Goal: Information Seeking & Learning: Learn about a topic

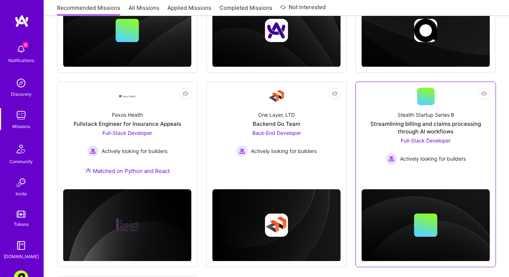
scroll to position [249, 0]
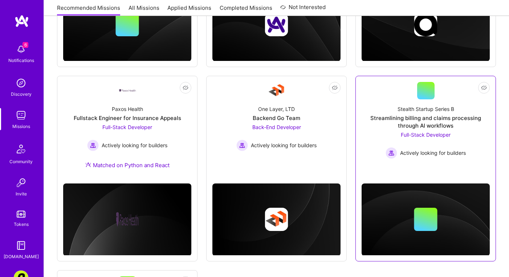
click at [376, 167] on div "Not Interested Stealth Startup Series B Streamlining billing and claims process…" at bounding box center [425, 169] width 141 height 186
click at [382, 135] on div "Stealth Startup Series B Streamlining billing and claims processing through AI …" at bounding box center [426, 129] width 128 height 60
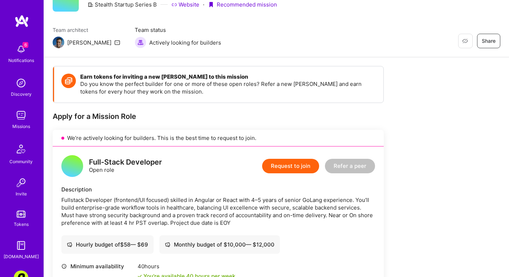
scroll to position [74, 0]
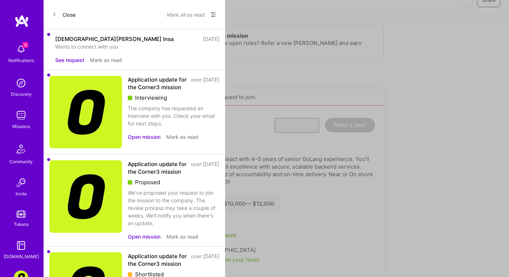
scroll to position [249, 0]
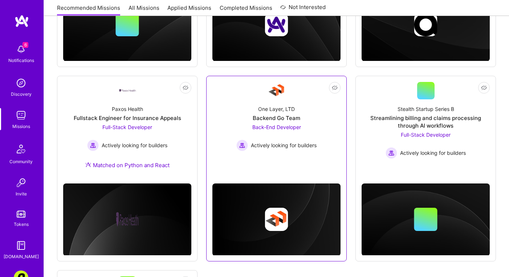
click at [310, 133] on div "Back-End Developer Actively looking for builders" at bounding box center [276, 137] width 80 height 28
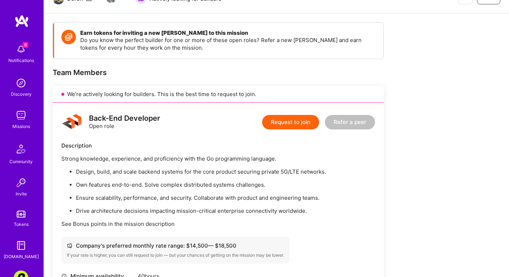
scroll to position [129, 0]
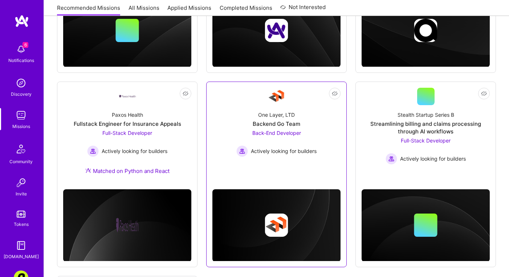
scroll to position [173, 0]
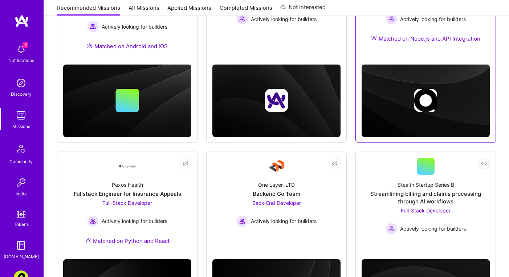
click at [433, 29] on div "AnyTeam Team for AI-Powered Sales Platform Back-End Developer Actively looking …" at bounding box center [426, 12] width 128 height 78
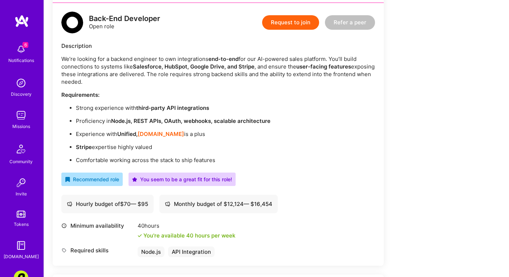
scroll to position [188, 0]
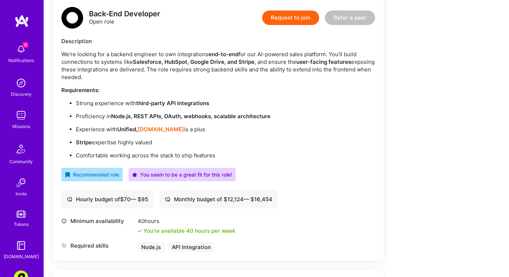
drag, startPoint x: 227, startPoint y: 95, endPoint x: 226, endPoint y: 144, distance: 49.4
click at [226, 144] on div "We’re looking for a backend engineer to own integrations end-to-end for our AI-…" at bounding box center [218, 104] width 314 height 109
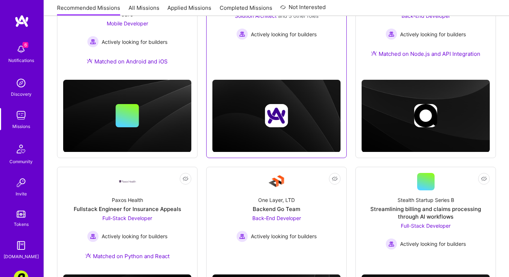
scroll to position [106, 0]
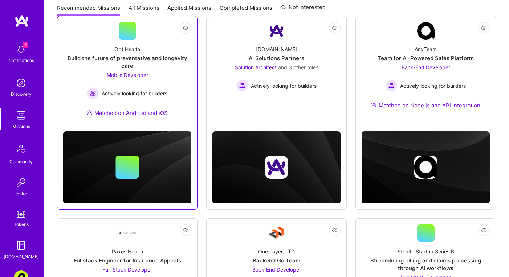
click at [191, 98] on div "Not Interested Opt Health Build the future of preventative and longevity care M…" at bounding box center [127, 113] width 141 height 194
click at [184, 91] on div "Opt Health Build the future of preventative and longevity care Mobile Developer…" at bounding box center [127, 83] width 128 height 86
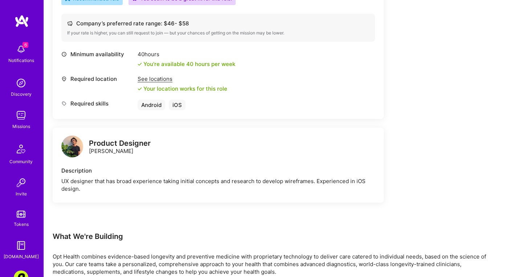
scroll to position [321, 0]
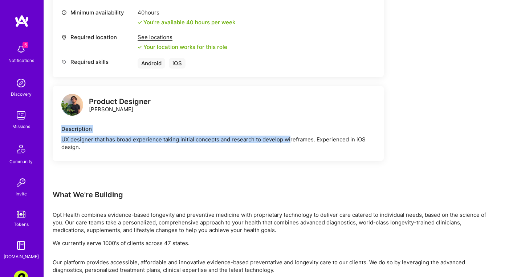
drag, startPoint x: 289, startPoint y: 93, endPoint x: 291, endPoint y: 146, distance: 53.4
click at [291, 142] on div "Product Designer Nicholas Sedlazek Description UX designer that has broad exper…" at bounding box center [218, 123] width 331 height 75
drag, startPoint x: 292, startPoint y: 156, endPoint x: 294, endPoint y: 101, distance: 55.3
click at [295, 101] on div "Product Designer Nicholas Sedlazek Description UX designer that has broad exper…" at bounding box center [218, 123] width 331 height 75
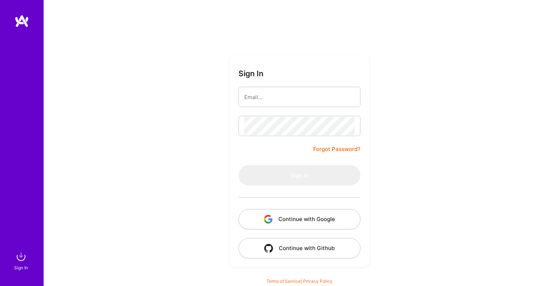
click at [310, 225] on button "Continue with Google" at bounding box center [300, 219] width 122 height 20
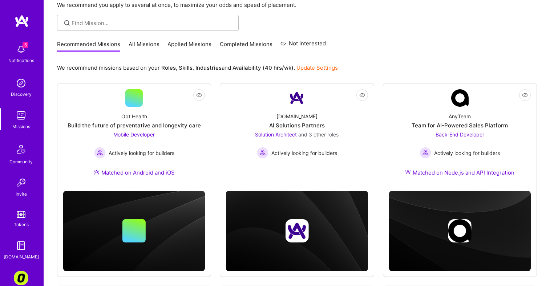
scroll to position [26, 0]
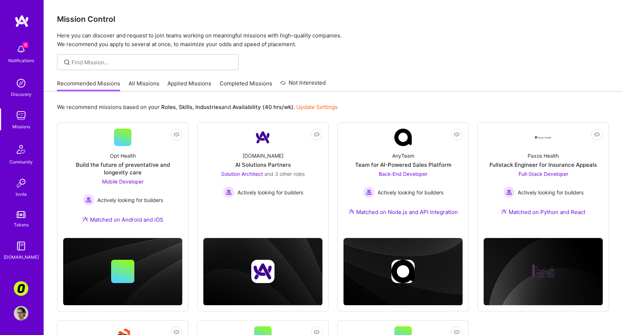
click at [134, 84] on link "All Missions" at bounding box center [144, 86] width 31 height 12
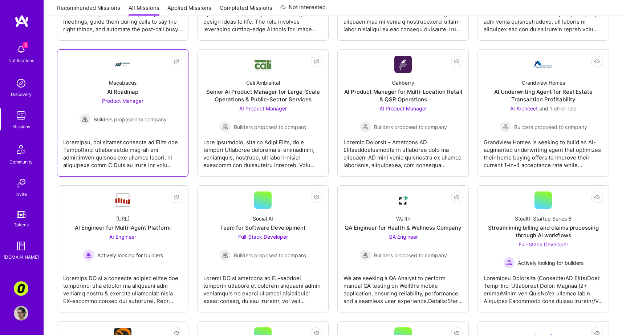
scroll to position [353, 0]
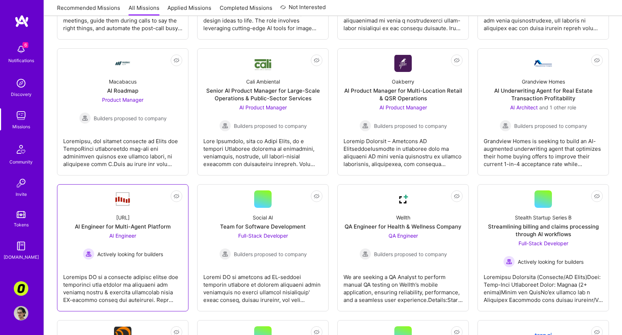
click at [137, 263] on link "Not Interested Steelbay.ai AI Engineer for Multi-Agent Platform AI Engineer Act…" at bounding box center [122, 247] width 119 height 115
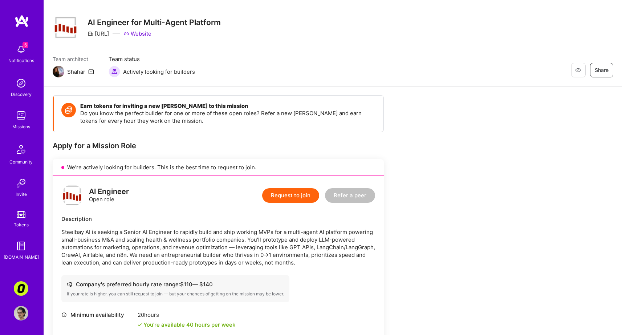
scroll to position [13, 0]
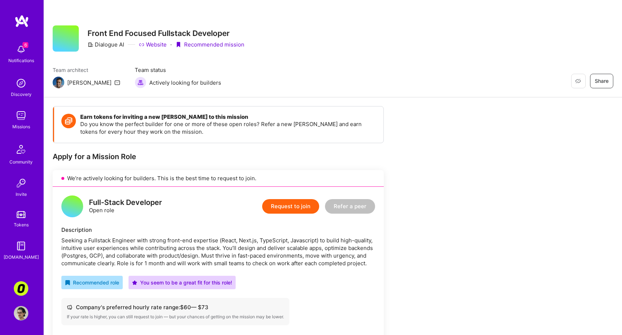
scroll to position [73, 0]
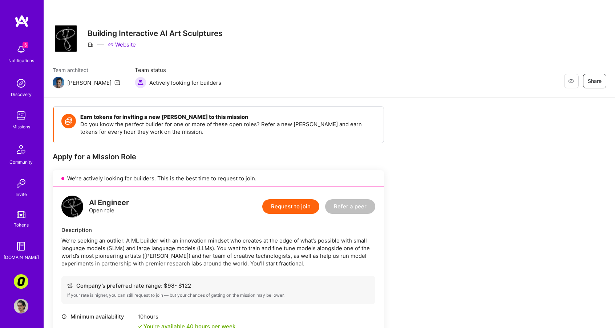
scroll to position [16, 0]
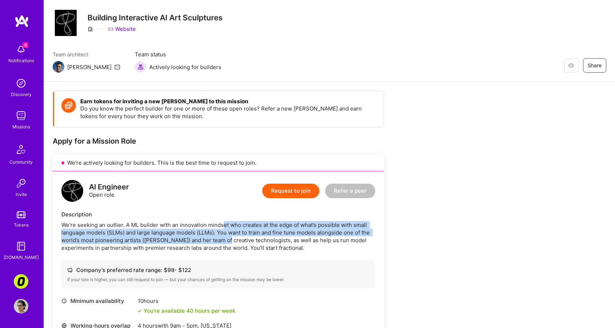
drag, startPoint x: 223, startPoint y: 225, endPoint x: 223, endPoint y: 239, distance: 13.5
click at [223, 239] on div "We’re seeking an outlier. A ML builder with an innovation mindset who creates a…" at bounding box center [218, 236] width 314 height 31
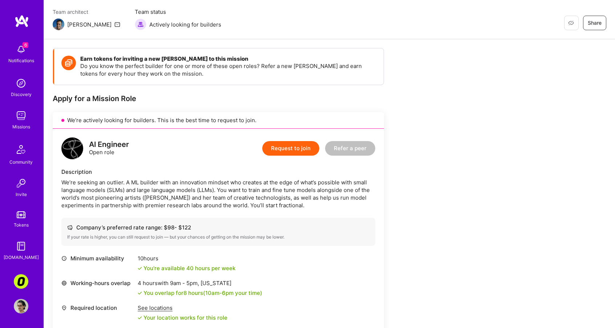
scroll to position [0, 0]
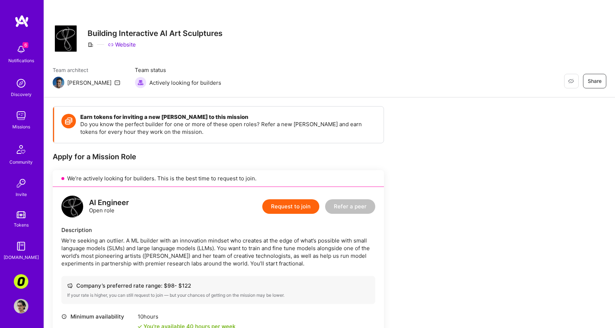
click at [17, 123] on div "Missions" at bounding box center [21, 127] width 18 height 8
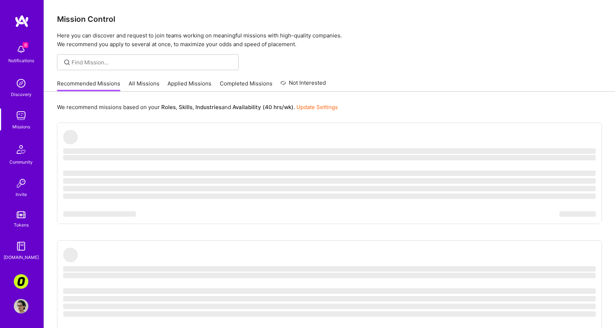
click at [135, 82] on link "All Missions" at bounding box center [144, 86] width 31 height 12
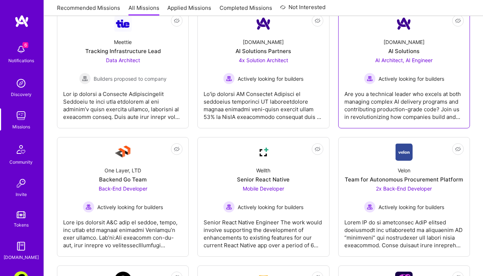
scroll to position [1700, 0]
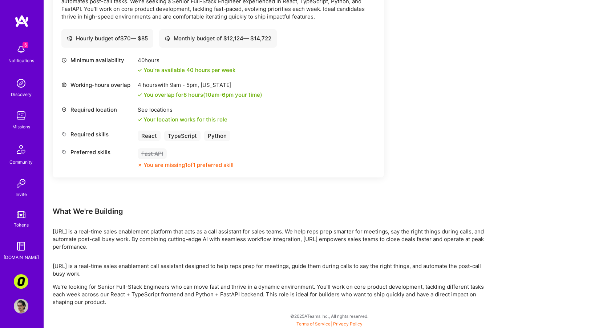
scroll to position [247, 0]
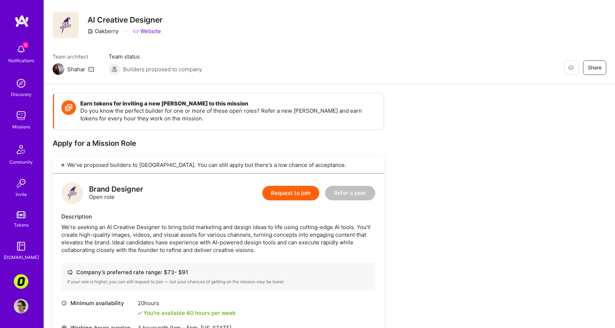
scroll to position [60, 0]
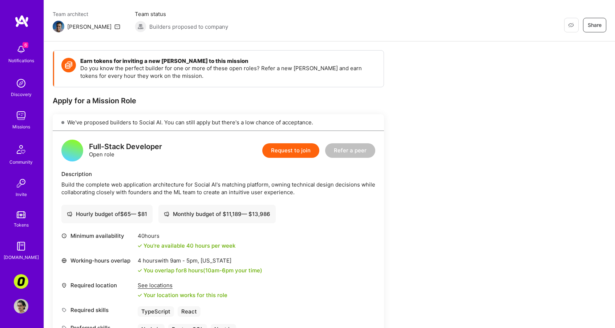
scroll to position [58, 0]
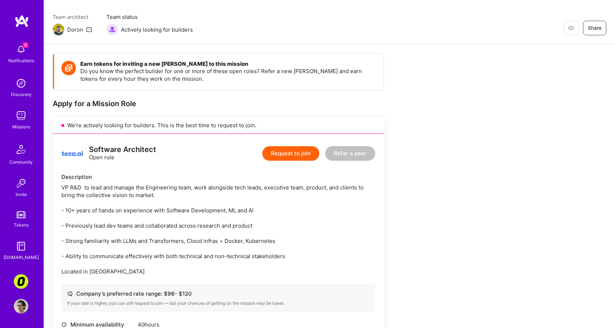
scroll to position [56, 0]
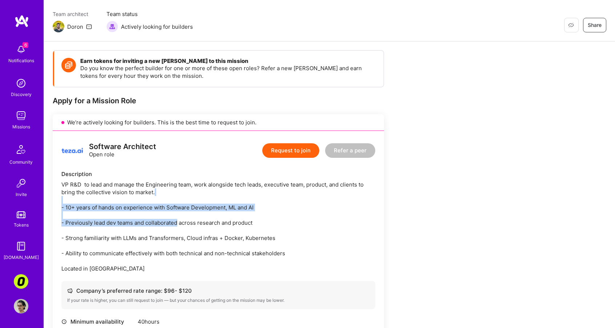
drag, startPoint x: 172, startPoint y: 190, endPoint x: 179, endPoint y: 236, distance: 45.9
click at [178, 231] on div "VP R&D to lead and manage the Engineering team, work alongside tech leads, exec…" at bounding box center [218, 226] width 314 height 92
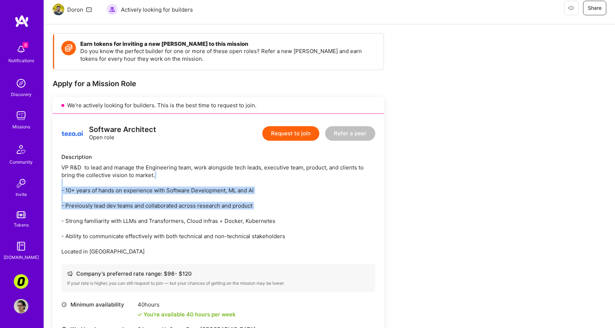
scroll to position [0, 0]
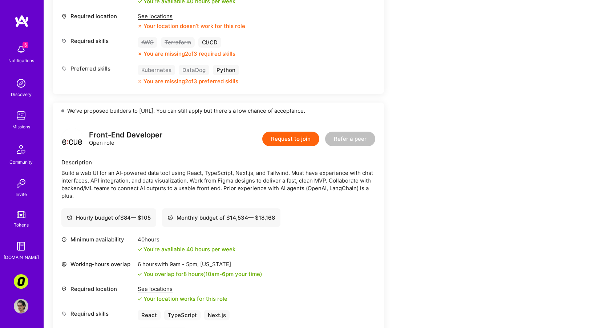
scroll to position [325, 0]
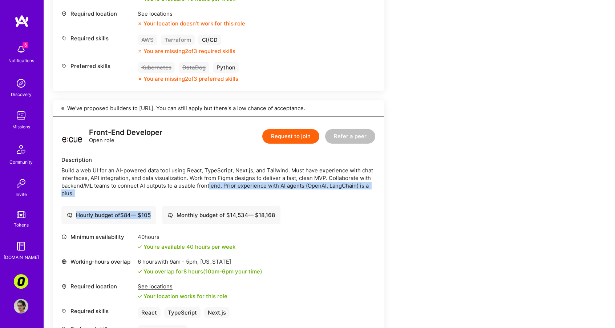
drag, startPoint x: 212, startPoint y: 187, endPoint x: 212, endPoint y: 199, distance: 11.3
click at [212, 199] on div "Front-End Developer Open role Request to join Refer a peer Description Build a …" at bounding box center [218, 230] width 331 height 227
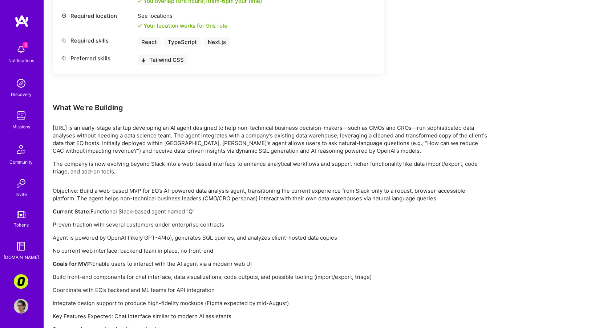
scroll to position [596, 0]
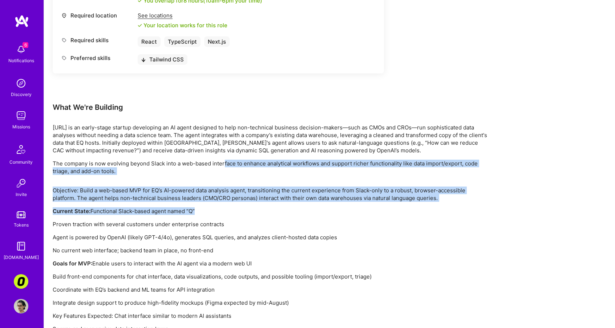
drag, startPoint x: 223, startPoint y: 172, endPoint x: 223, endPoint y: 226, distance: 54.1
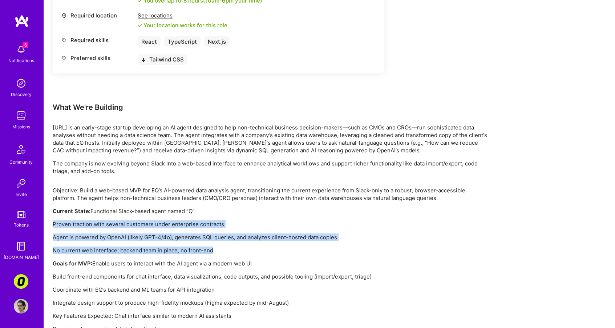
drag, startPoint x: 265, startPoint y: 243, endPoint x: 276, endPoint y: 213, distance: 32.0
click at [275, 215] on div "Objective: Build a web-based MVP for EQ’s AI-powered data analysis agent, trans…" at bounding box center [271, 272] width 436 height 172
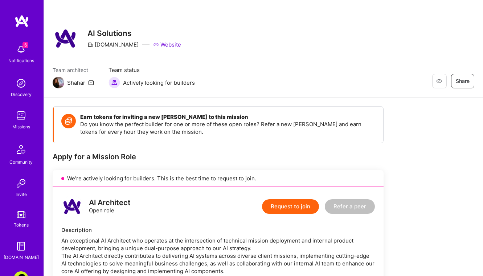
scroll to position [340, 0]
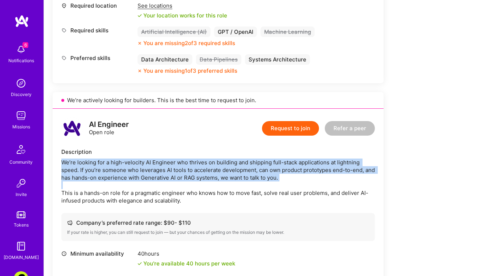
drag, startPoint x: 257, startPoint y: 164, endPoint x: 265, endPoint y: 196, distance: 32.2
click at [265, 195] on div "We’re looking for a high-velocity AI Engineer who thrives on building and shipp…" at bounding box center [218, 181] width 314 height 46
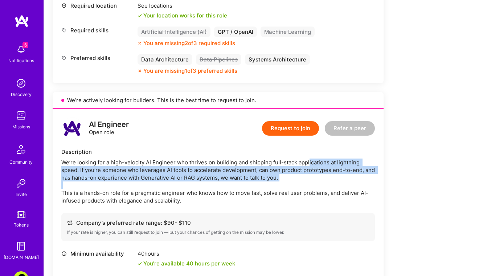
drag, startPoint x: 308, startPoint y: 195, endPoint x: 308, endPoint y: 168, distance: 26.9
click at [308, 169] on div "We’re looking for a high-velocity AI Engineer who thrives on building and shipp…" at bounding box center [218, 181] width 314 height 46
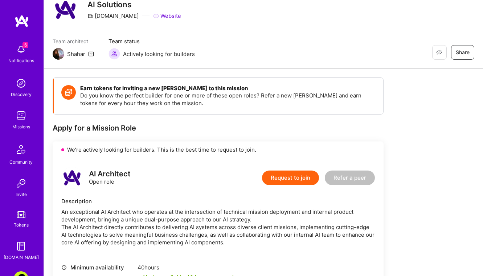
scroll to position [0, 0]
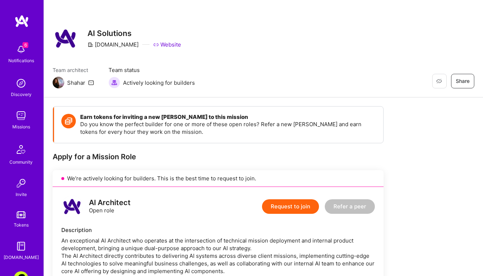
click at [229, 123] on p "Do you know the perfect builder for one or more of these open roles? Refer a ne…" at bounding box center [228, 127] width 296 height 15
